Goal: Transaction & Acquisition: Register for event/course

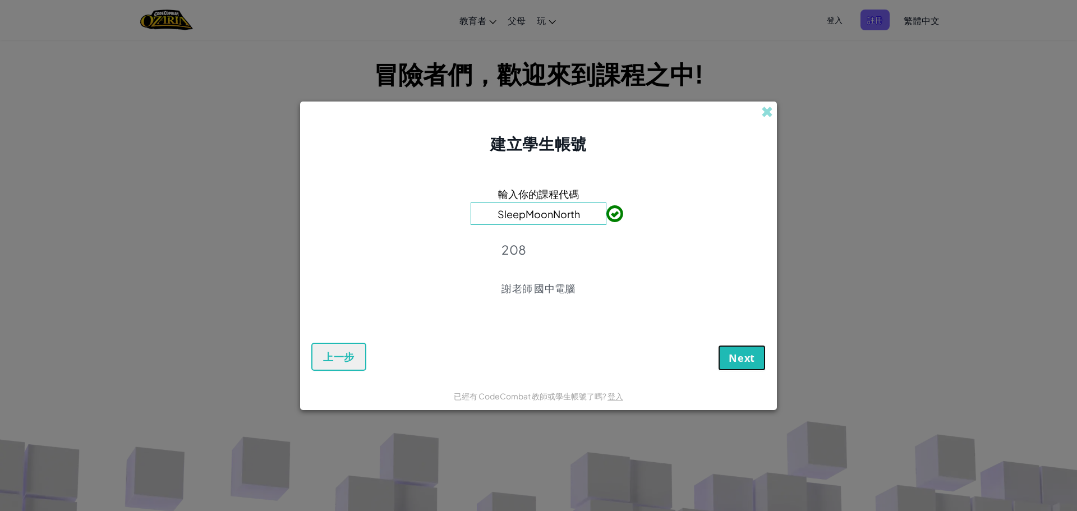
click at [738, 370] on button "Next" at bounding box center [742, 358] width 48 height 26
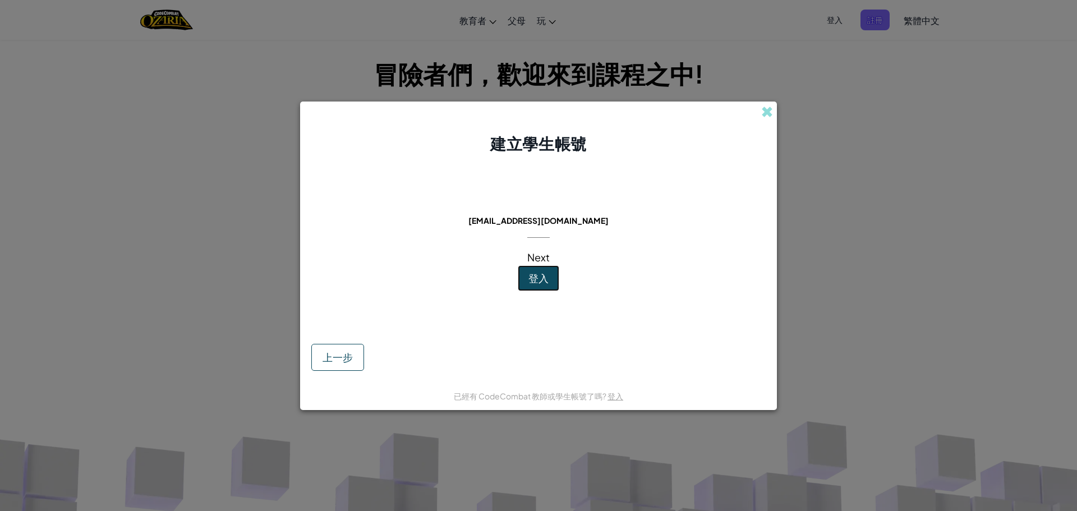
click at [546, 281] on span "登入" at bounding box center [539, 278] width 20 height 13
